Goal: Transaction & Acquisition: Purchase product/service

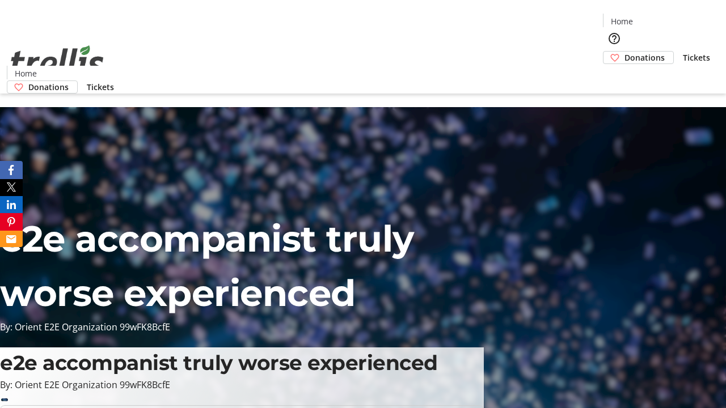
click at [625, 52] on span "Donations" at bounding box center [645, 58] width 40 height 12
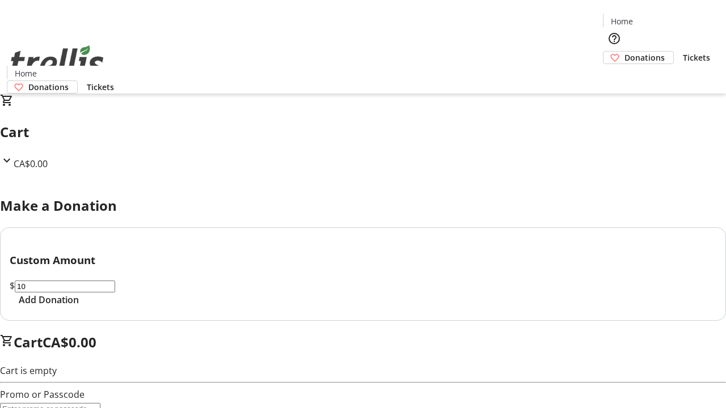
click at [79, 307] on span "Add Donation" at bounding box center [49, 300] width 60 height 14
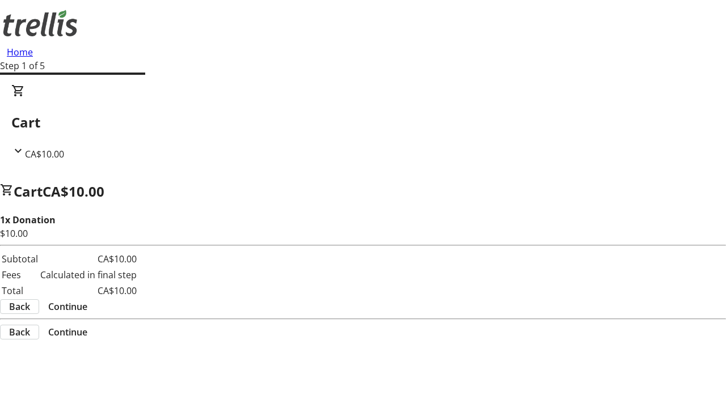
select select "BC"
select select "CA"
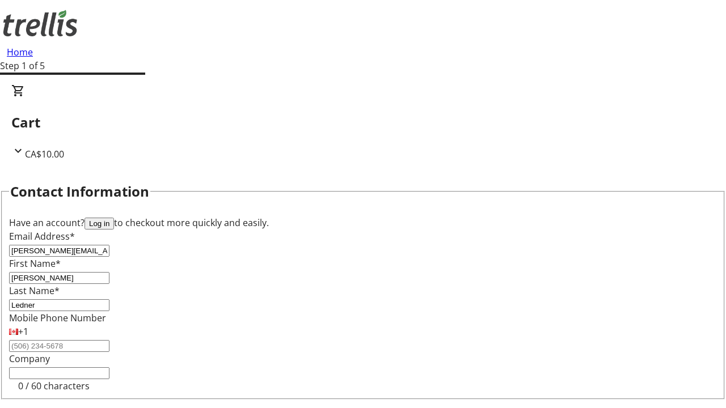
type input "Kelowna"
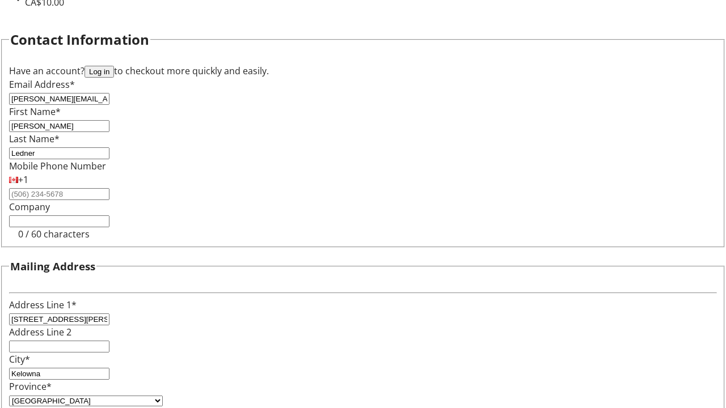
type input "V1Y 0C2"
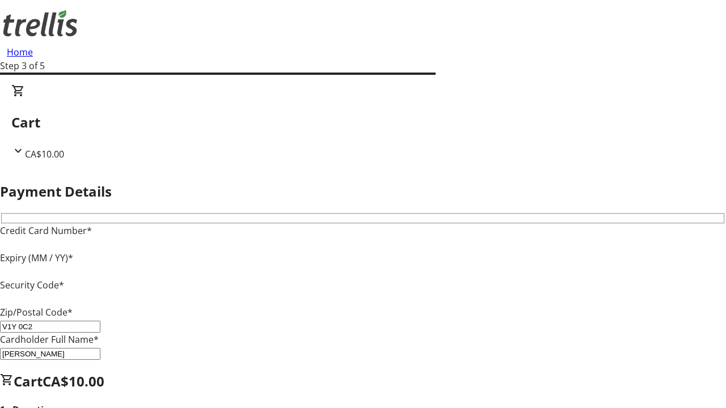
type input "V1Y 0C2"
